Goal: Transaction & Acquisition: Download file/media

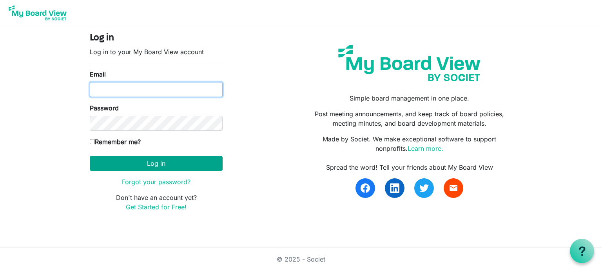
type input "[EMAIL_ADDRESS][DOMAIN_NAME]"
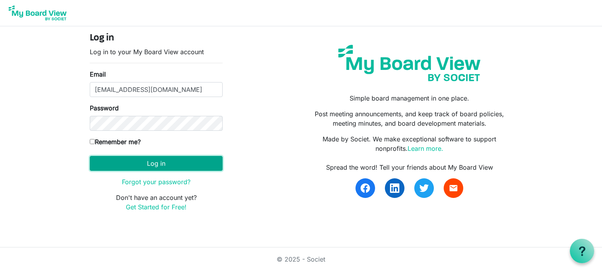
click at [140, 160] on button "Log in" at bounding box center [156, 163] width 133 height 15
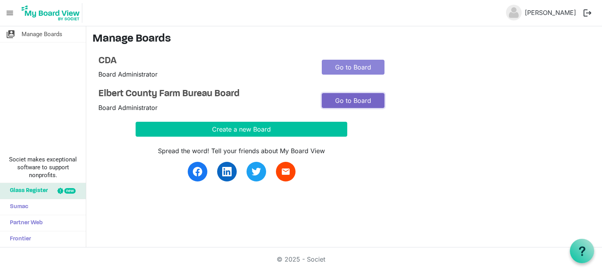
click at [353, 100] on link "Go to Board" at bounding box center [353, 100] width 63 height 15
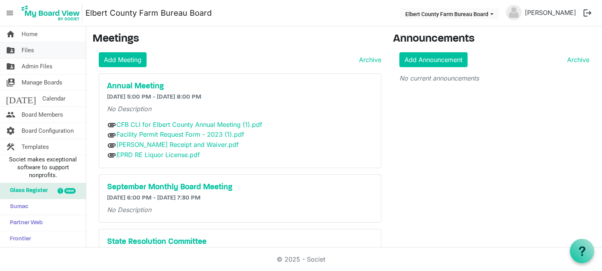
click at [36, 49] on link "folder_shared Files" at bounding box center [43, 50] width 86 height 16
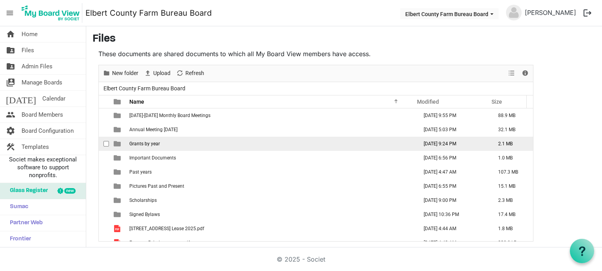
click at [145, 143] on span "Grants by year" at bounding box center [144, 143] width 31 height 5
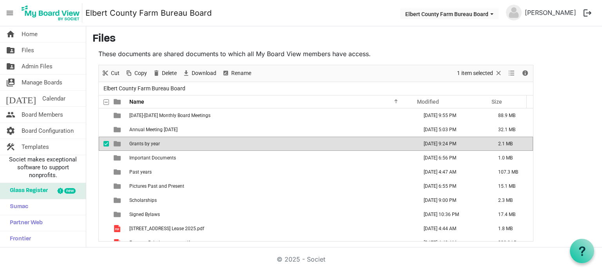
click at [145, 143] on span "Grants by year" at bounding box center [144, 143] width 31 height 5
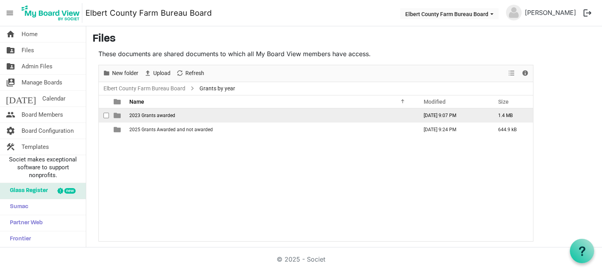
click at [151, 113] on span "2023 Grants awarded" at bounding box center [152, 115] width 46 height 5
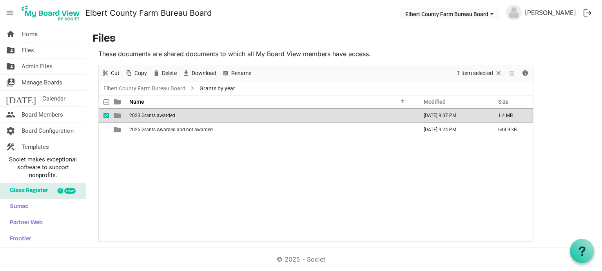
click at [151, 113] on span "2023 Grants awarded" at bounding box center [152, 115] width 46 height 5
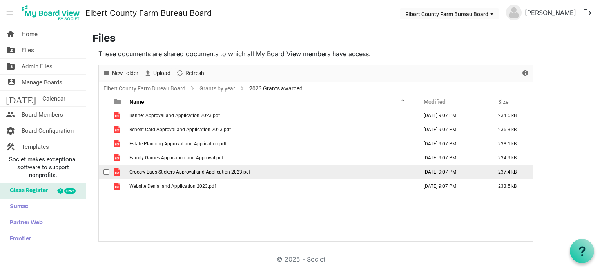
click at [199, 172] on span "Grocery Bags Stickers Approval and Application 2023.pdf" at bounding box center [189, 171] width 121 height 5
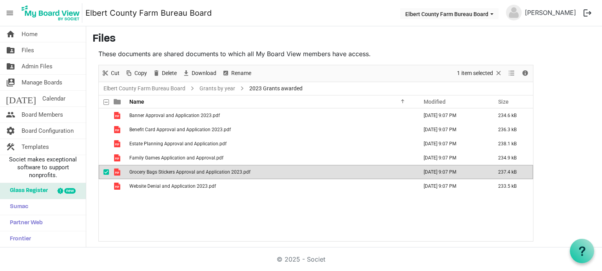
click at [199, 172] on span "Grocery Bags Stickers Approval and Application 2023.pdf" at bounding box center [189, 171] width 121 height 5
